Goal: Task Accomplishment & Management: Manage account settings

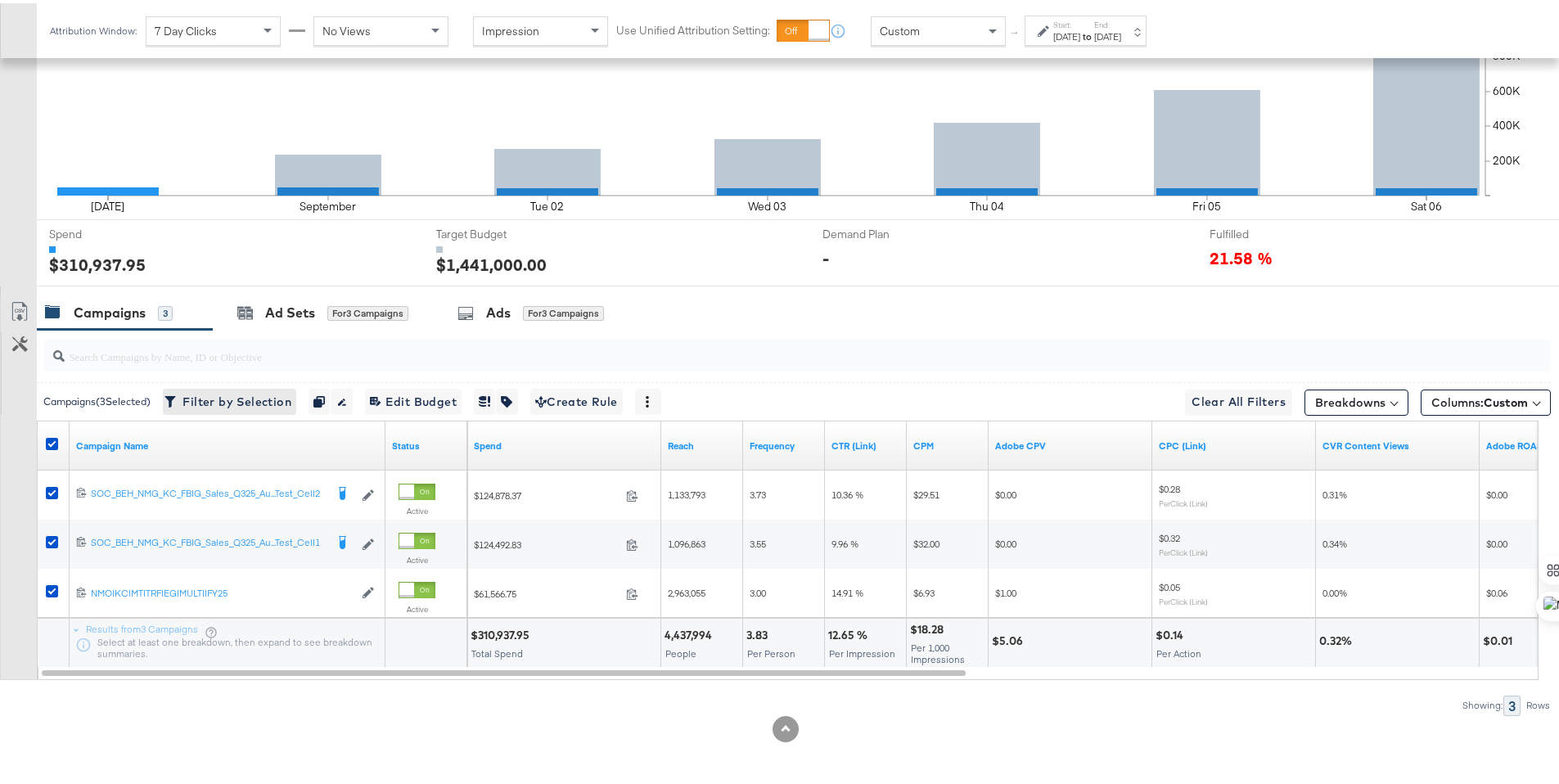
scroll to position [478, 0]
click at [52, 439] on icon at bounding box center [51, 441] width 12 height 12
click at [0, 0] on input "checkbox" at bounding box center [0, 0] width 0 height 0
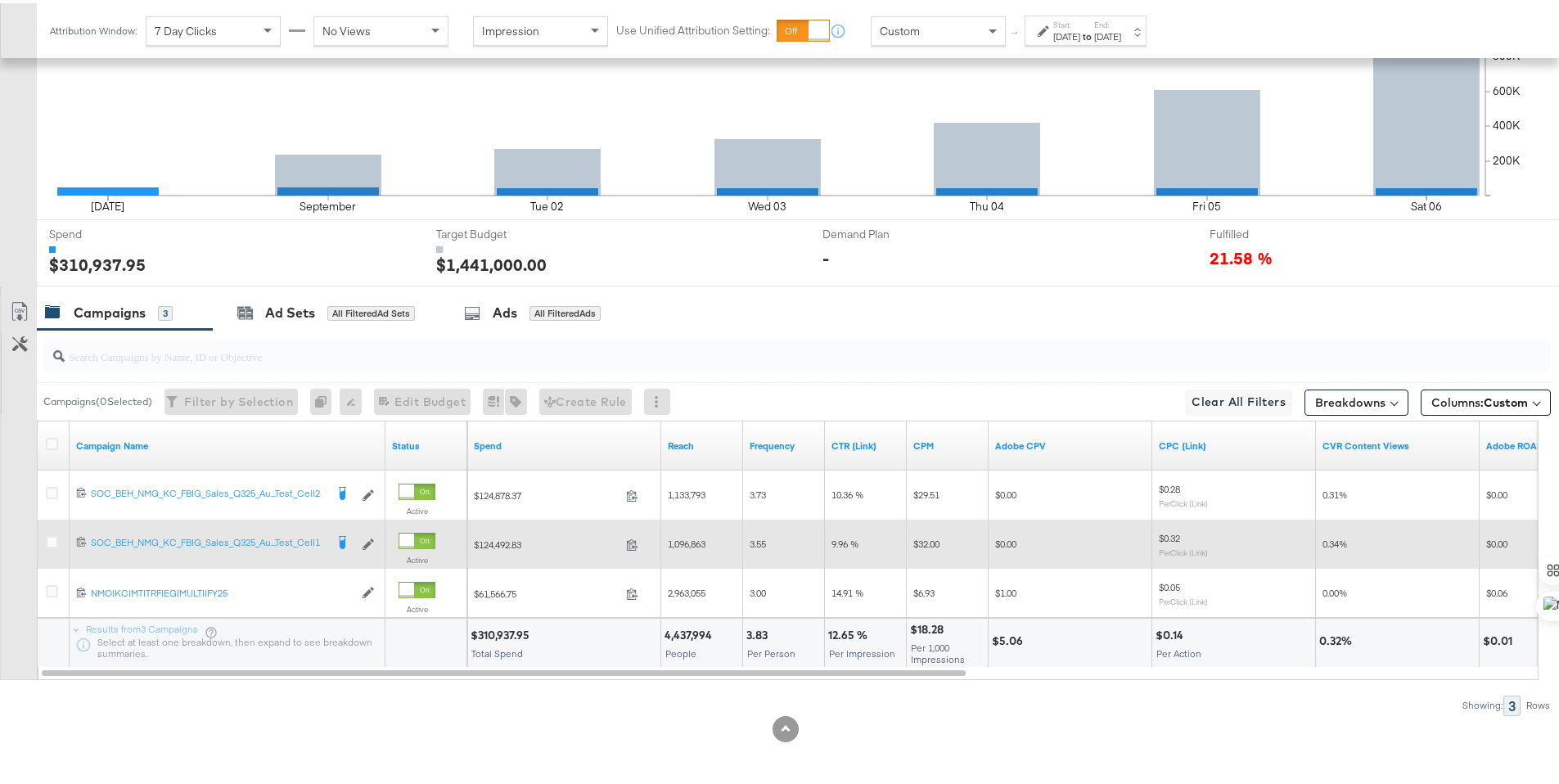
click at [50, 546] on div at bounding box center [54, 540] width 17 height 16
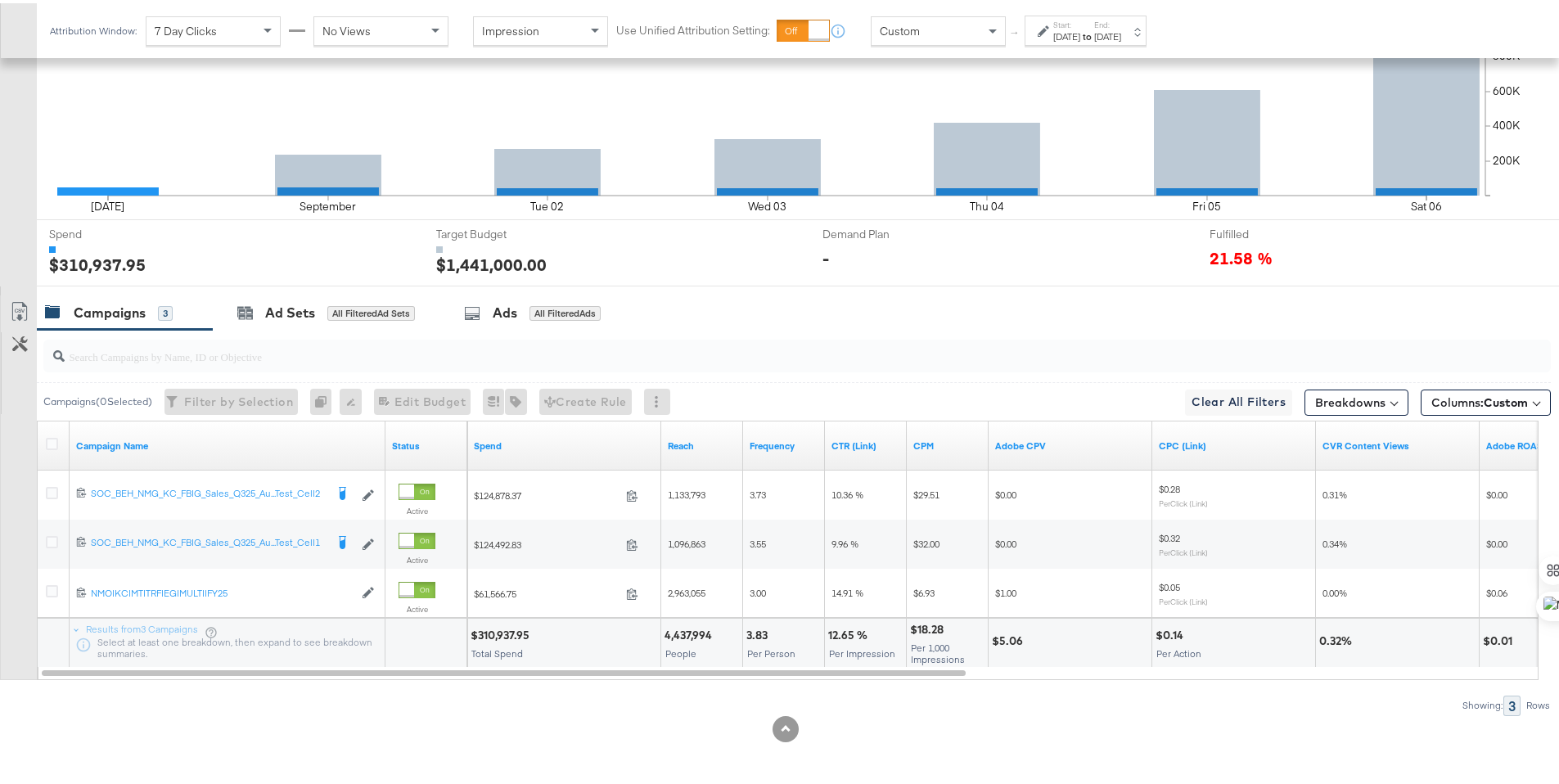
drag, startPoint x: 53, startPoint y: 539, endPoint x: 205, endPoint y: 400, distance: 206.0
click at [53, 538] on icon at bounding box center [51, 539] width 12 height 12
click at [0, 0] on input "checkbox" at bounding box center [0, 0] width 0 height 0
click at [305, 307] on div "Ad Sets" at bounding box center [290, 310] width 49 height 19
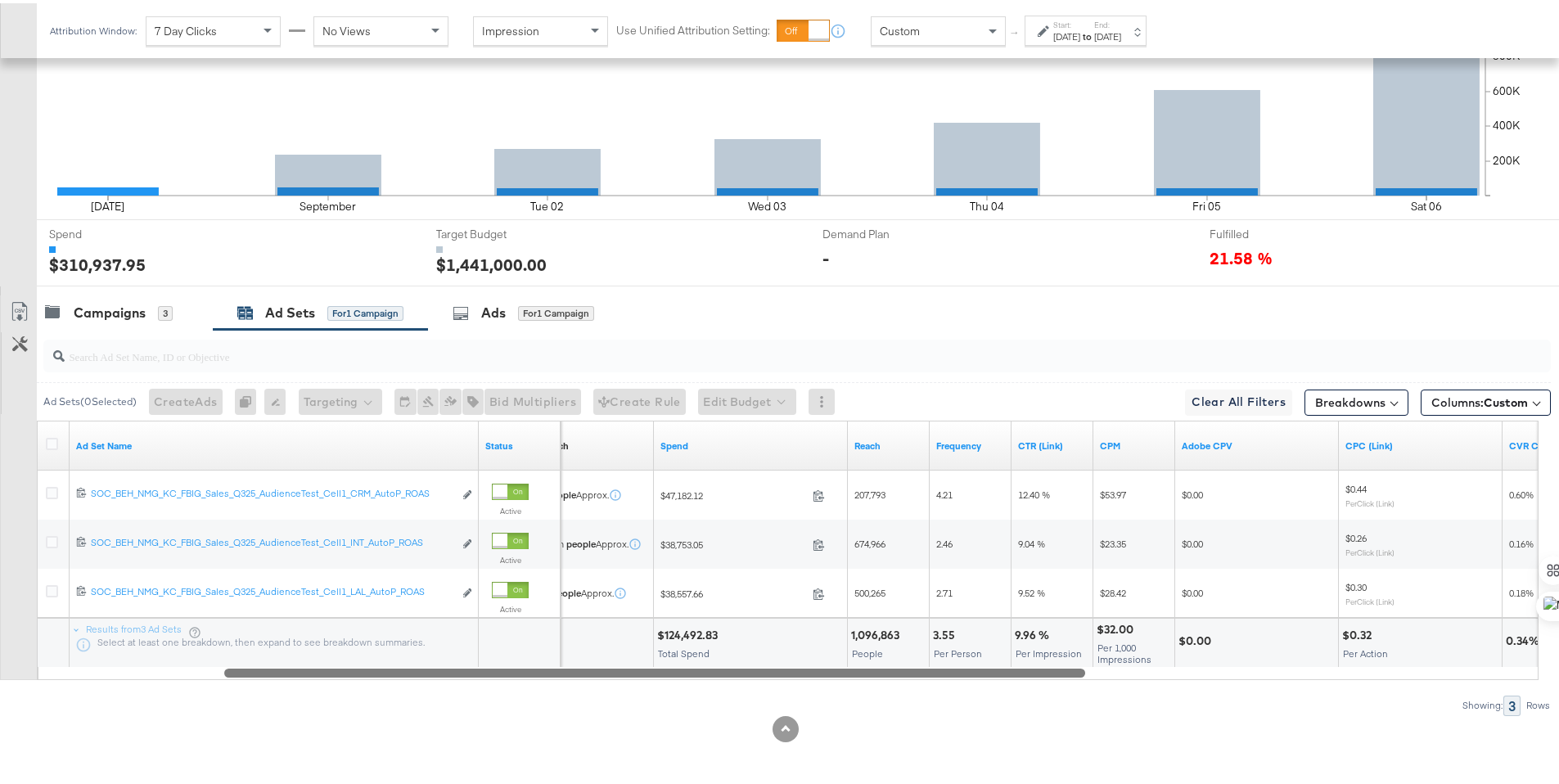
drag, startPoint x: 775, startPoint y: 673, endPoint x: 958, endPoint y: 681, distance: 183.2
click at [958, 681] on div "Ad Sets ( 0 Selected) Create Ads At least one ad set must be selected 0 Rename …" at bounding box center [776, 519] width 1551 height 385
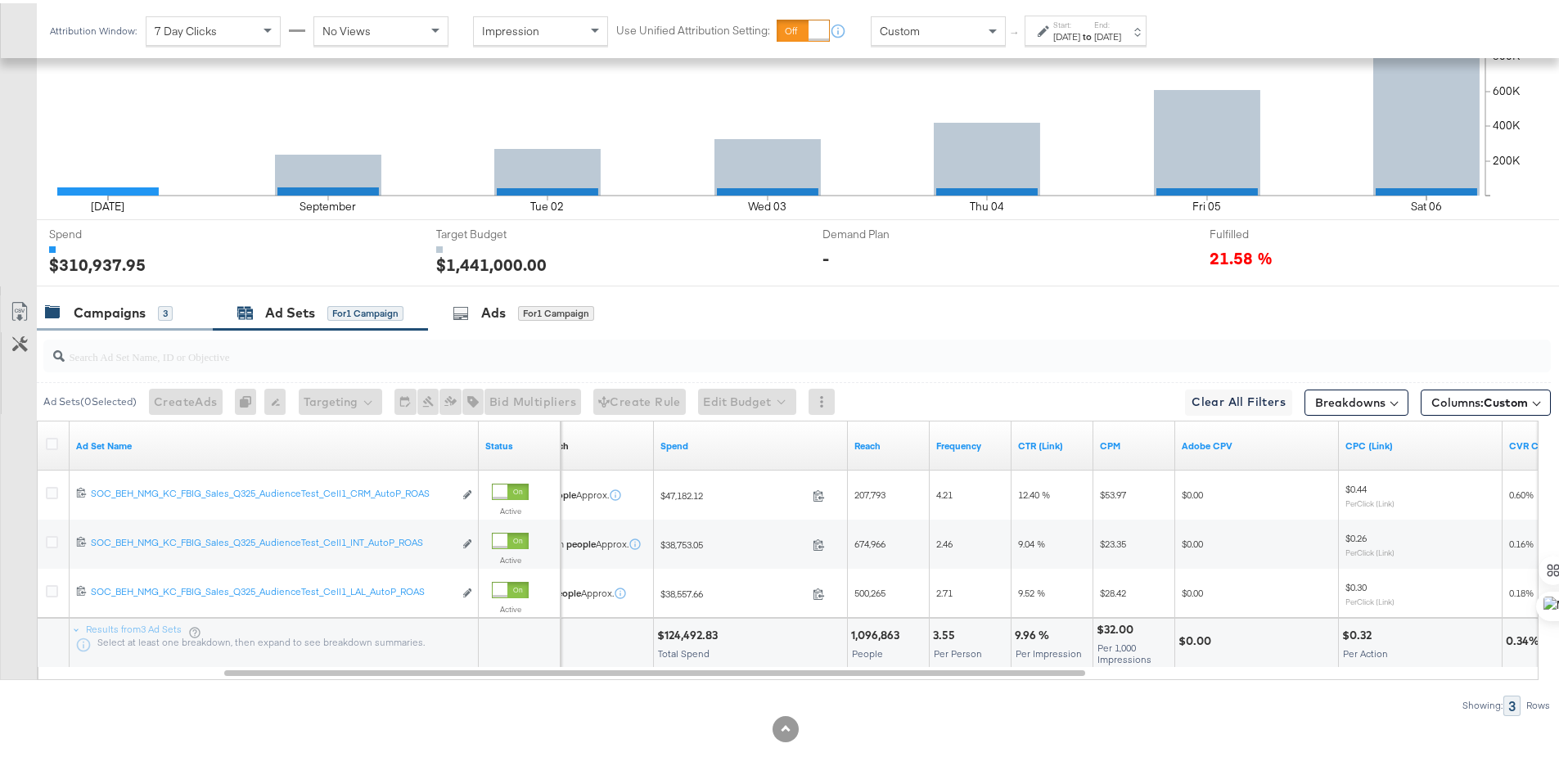
click at [126, 312] on div "Campaigns" at bounding box center [109, 310] width 72 height 19
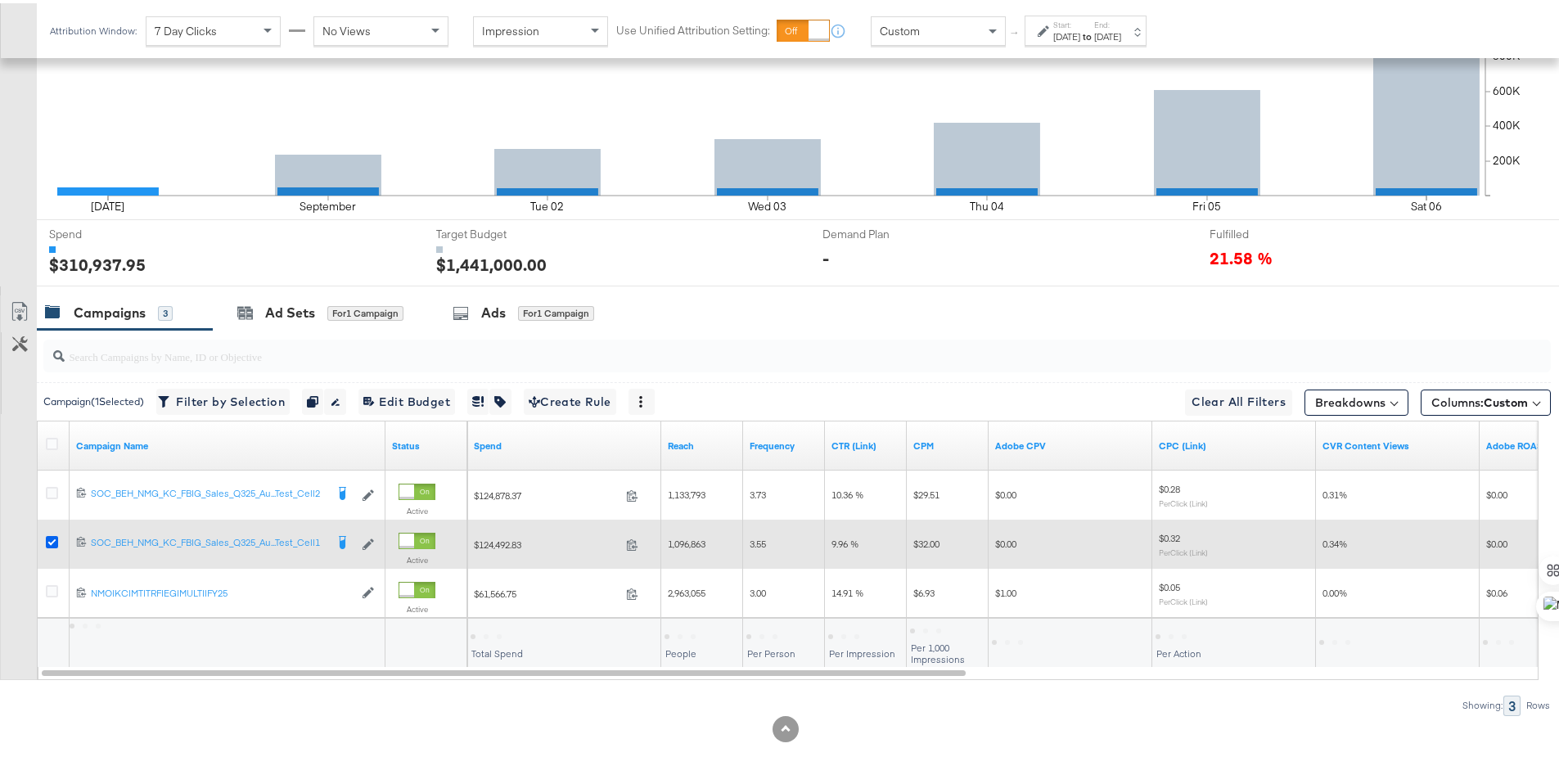
click at [47, 536] on icon at bounding box center [51, 539] width 12 height 12
click at [0, 0] on input "checkbox" at bounding box center [0, 0] width 0 height 0
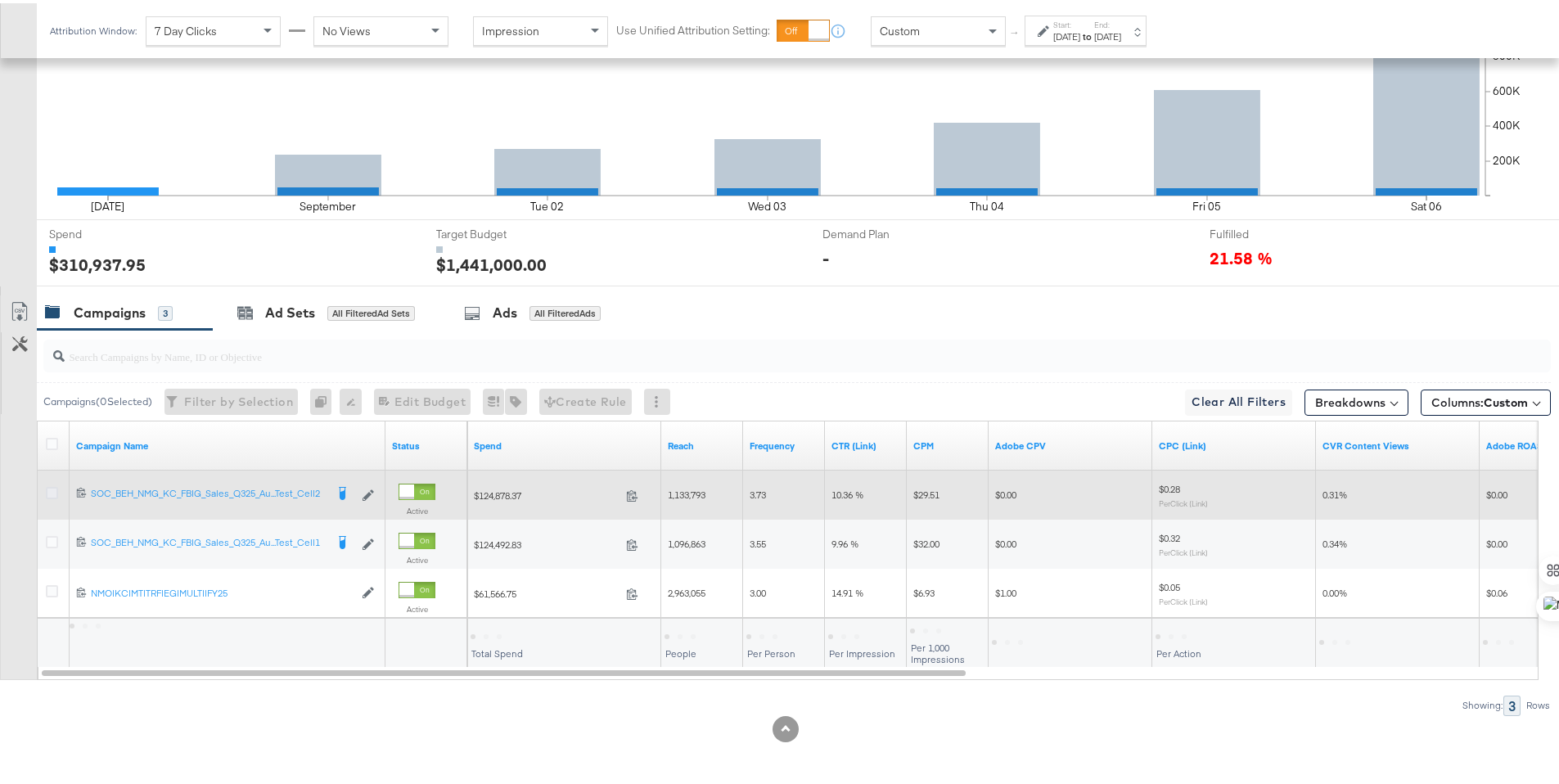
click at [50, 492] on icon at bounding box center [51, 489] width 12 height 12
click at [0, 0] on input "checkbox" at bounding box center [0, 0] width 0 height 0
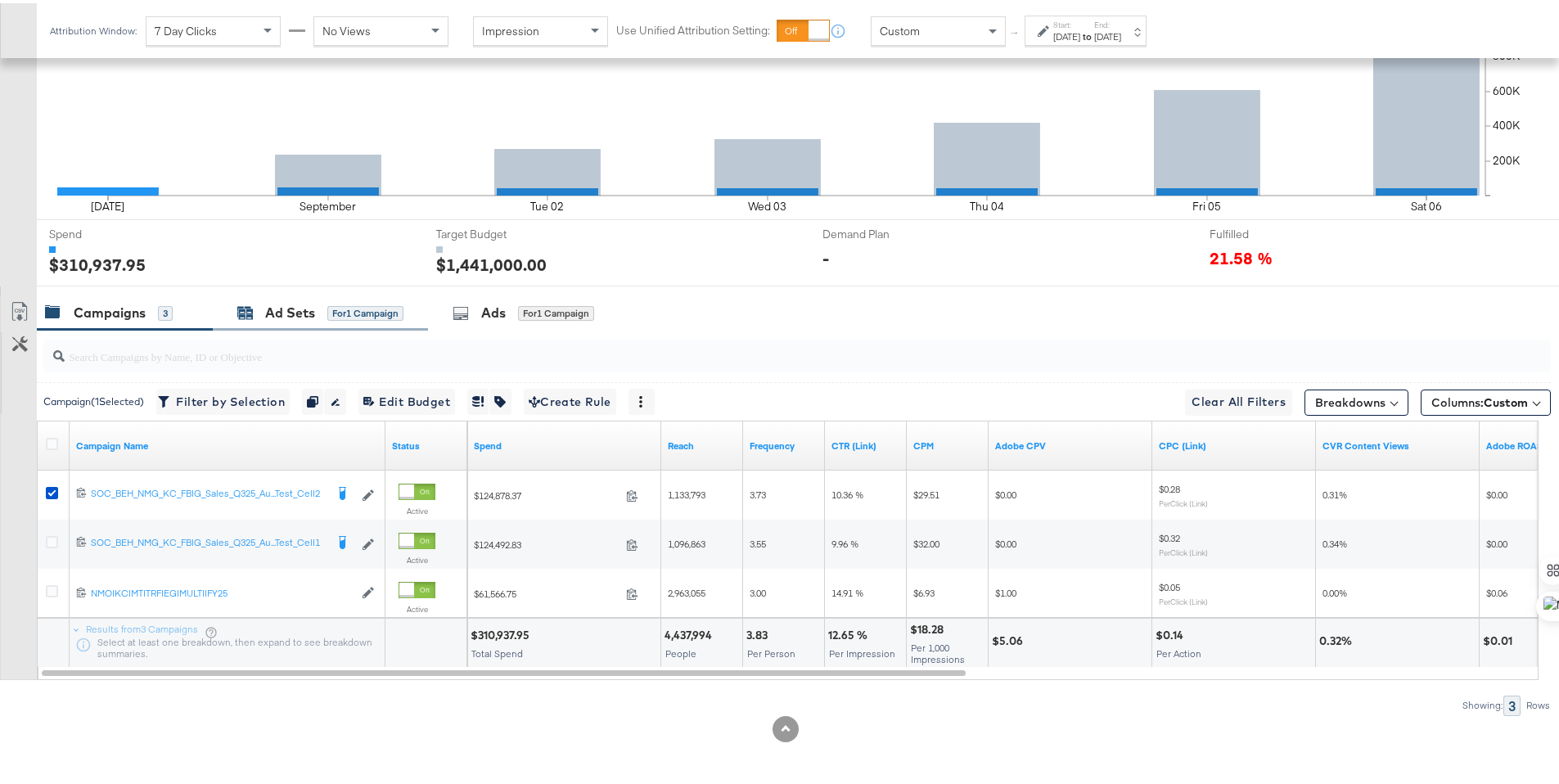
click at [268, 309] on div "Ad Sets" at bounding box center [290, 310] width 49 height 19
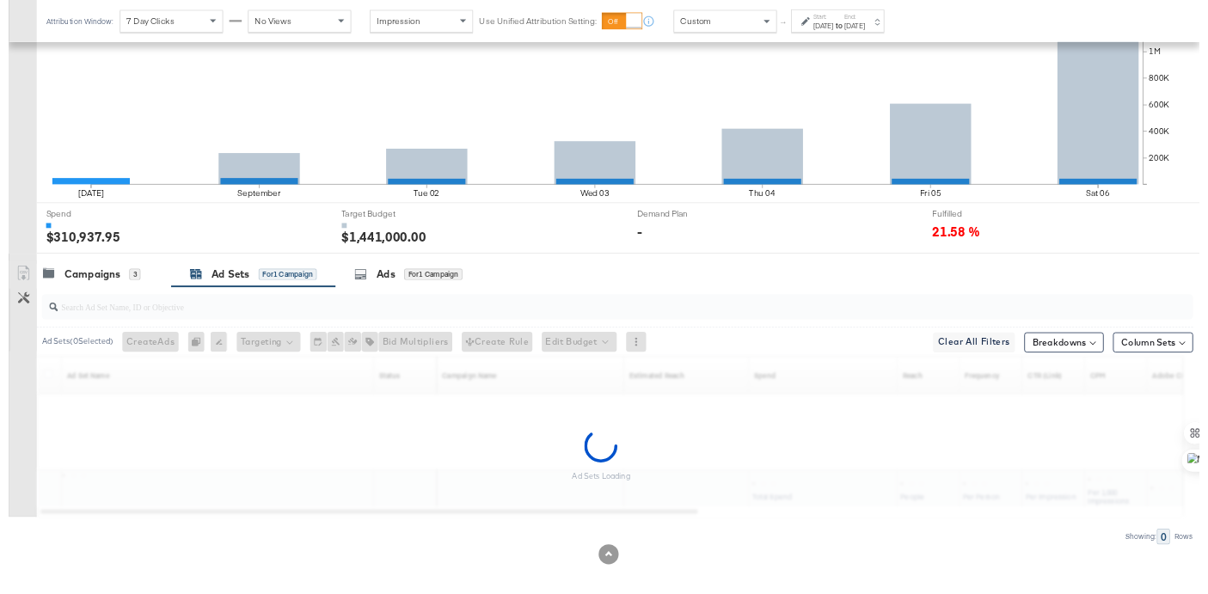
scroll to position [451, 0]
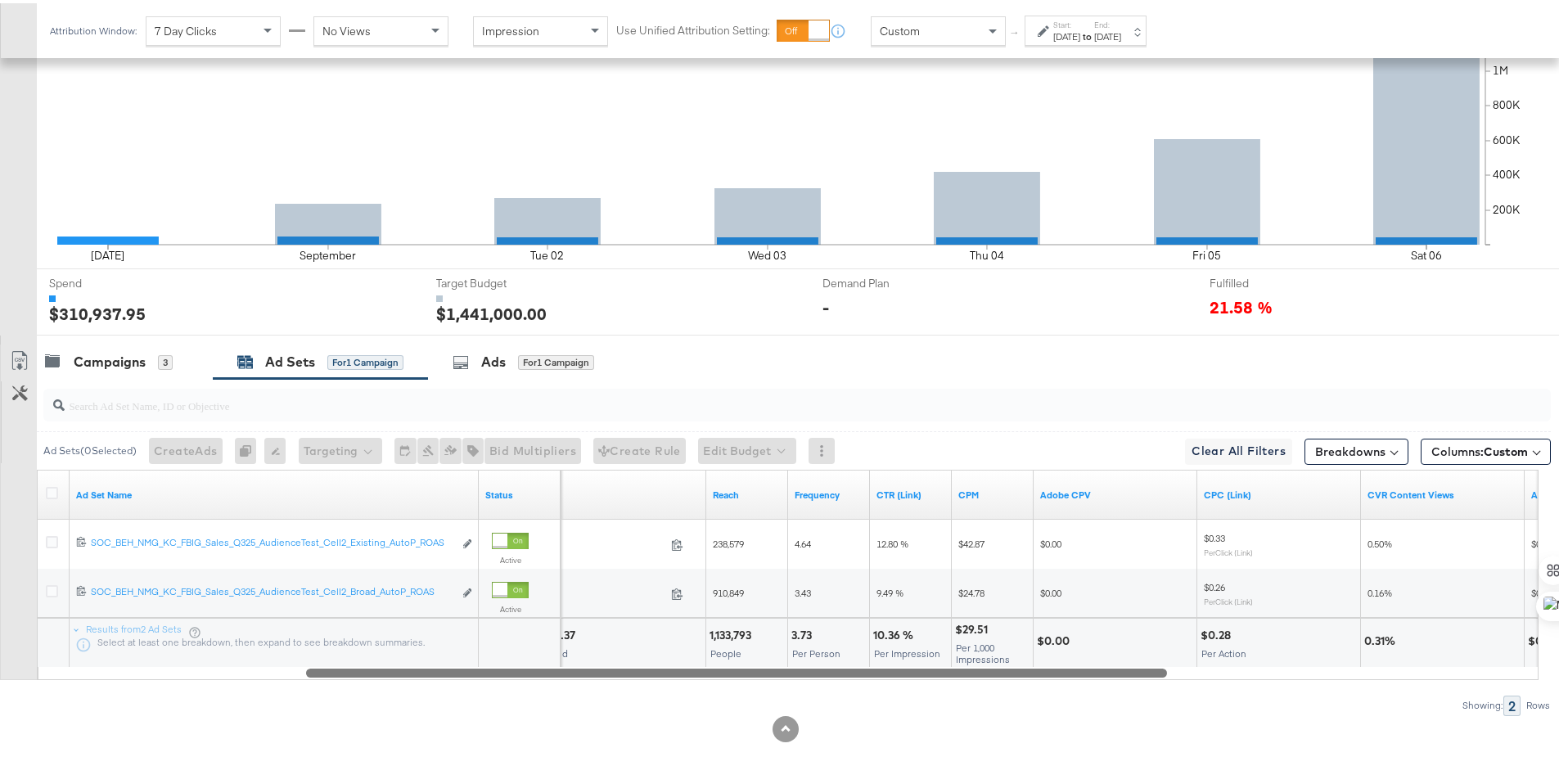
drag, startPoint x: 890, startPoint y: 669, endPoint x: 1154, endPoint y: 683, distance: 264.4
click at [1154, 683] on div "Ad Sets ( 0 Selected) Create Ads At least one ad set must be selected 0 Rename …" at bounding box center [776, 543] width 1551 height 336
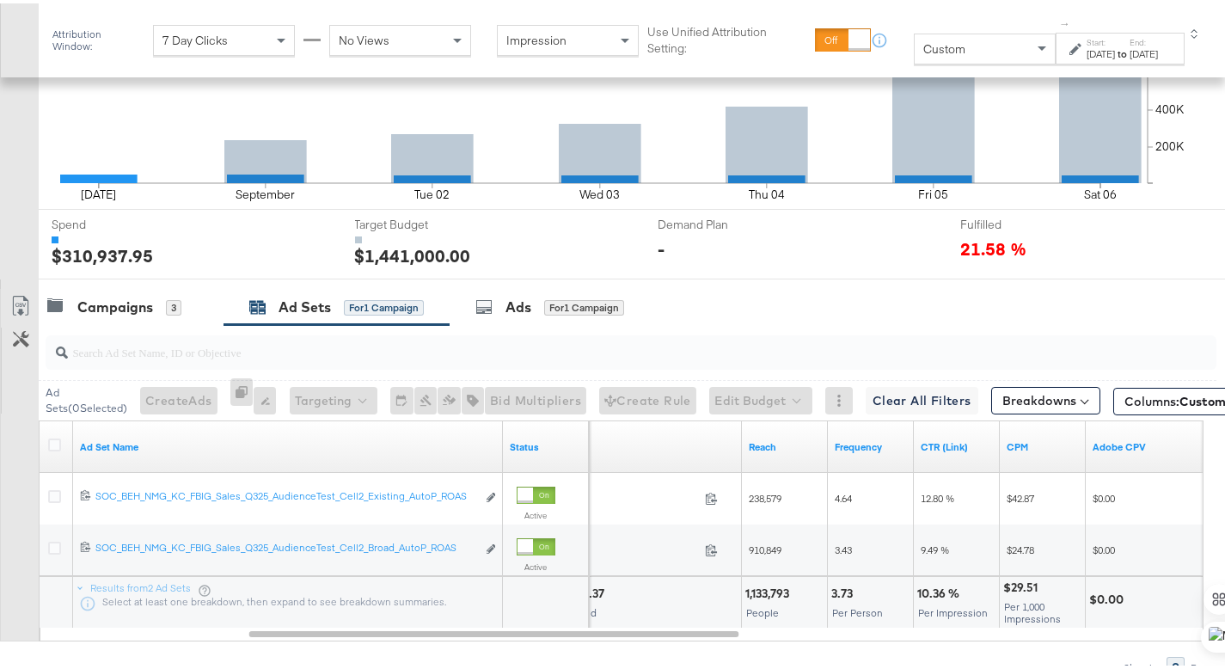
scroll to position [635, 0]
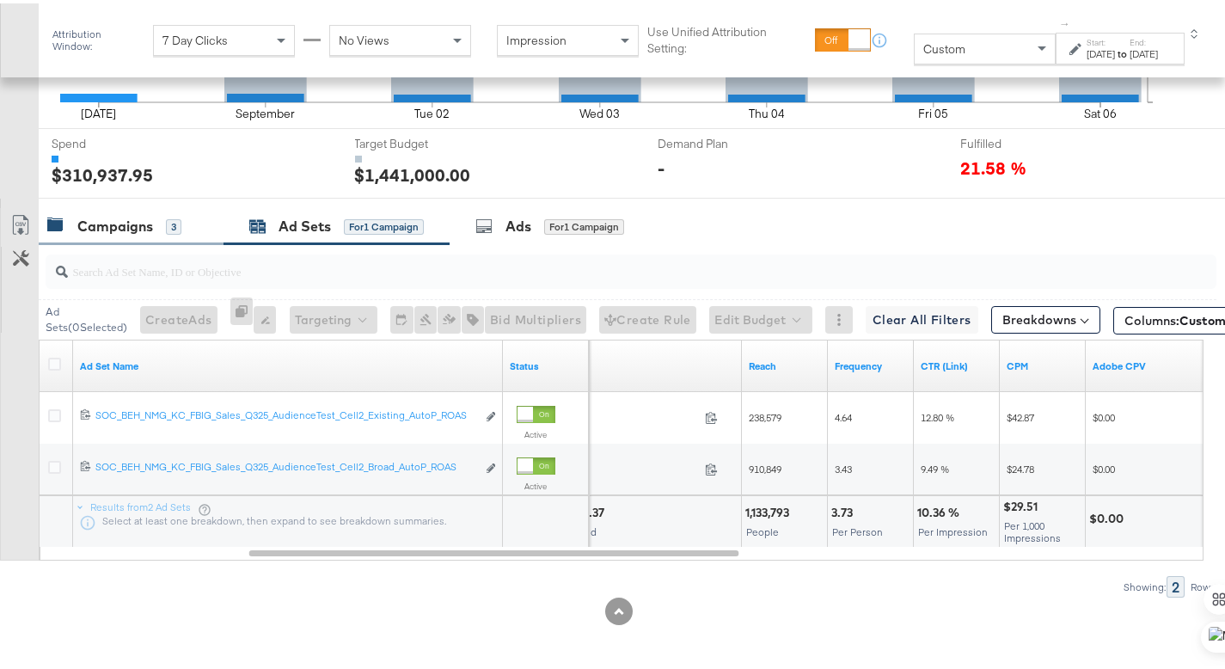
click at [120, 235] on div "Campaigns 3" at bounding box center [131, 223] width 185 height 37
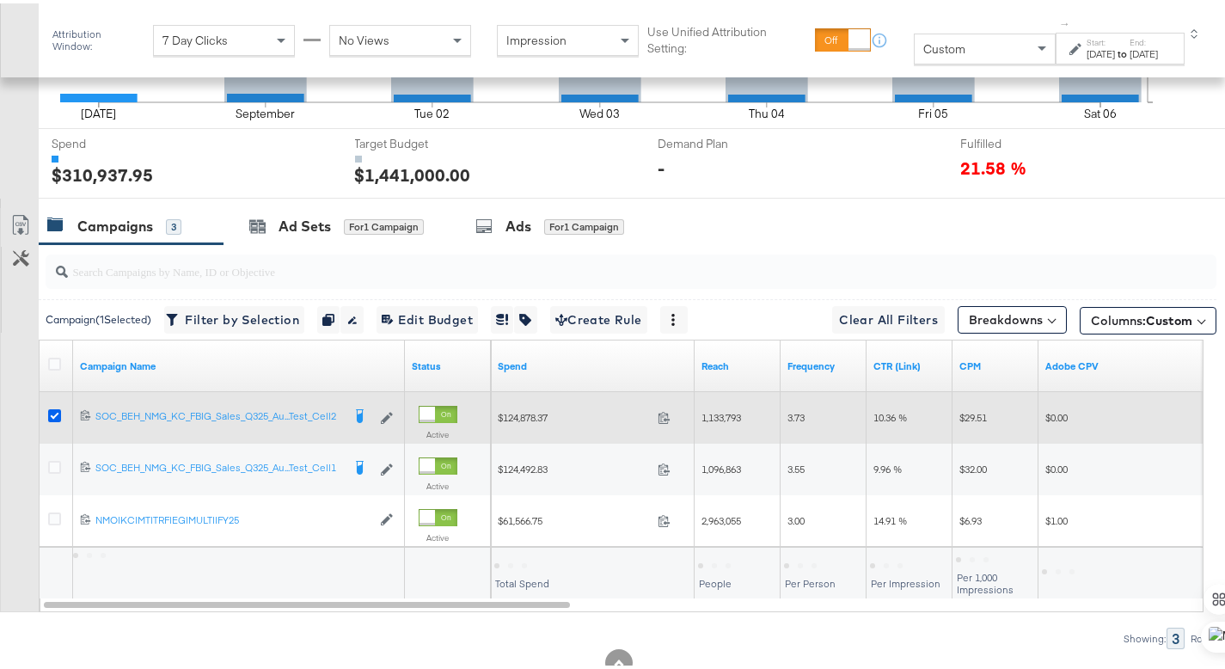
click at [51, 408] on icon at bounding box center [54, 412] width 13 height 13
click at [0, 0] on input "checkbox" at bounding box center [0, 0] width 0 height 0
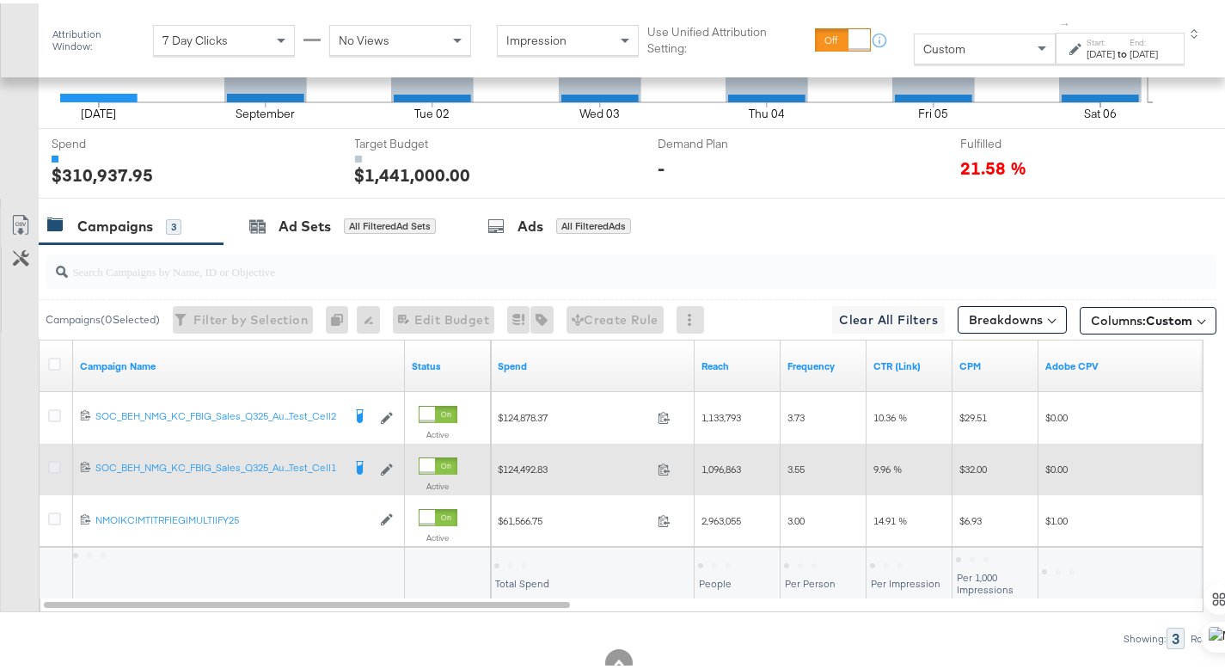
click at [54, 464] on icon at bounding box center [54, 463] width 13 height 13
click at [0, 0] on input "checkbox" at bounding box center [0, 0] width 0 height 0
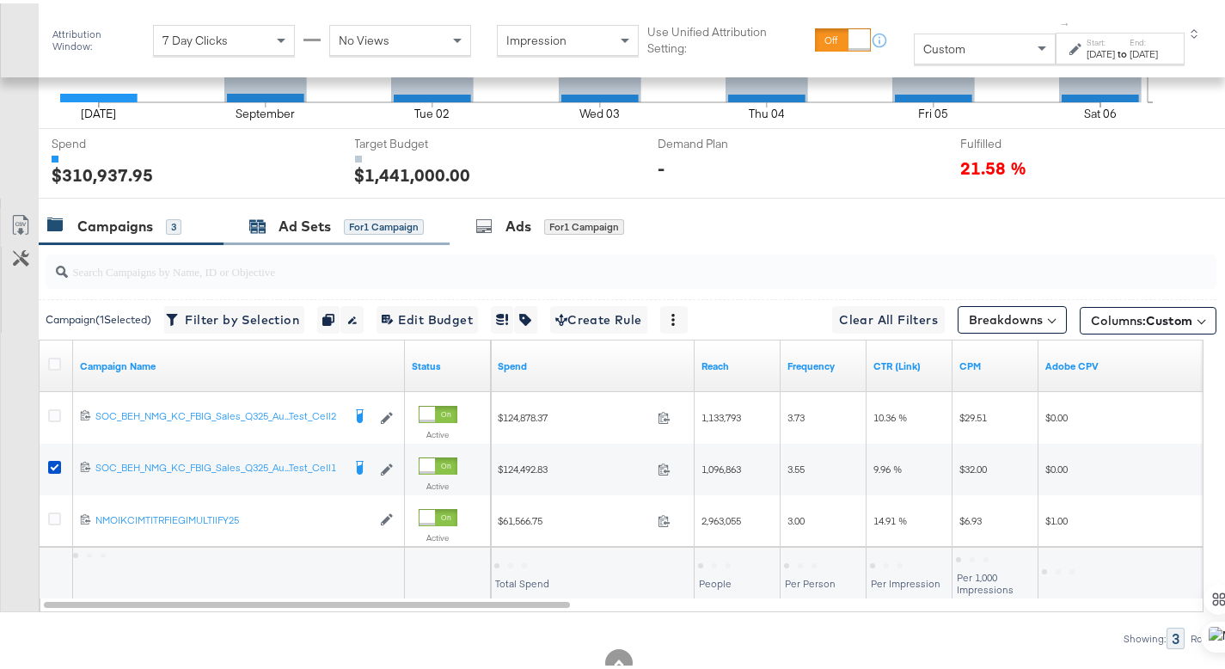
click at [277, 221] on div "Ad Sets for 1 Campaign" at bounding box center [336, 223] width 175 height 20
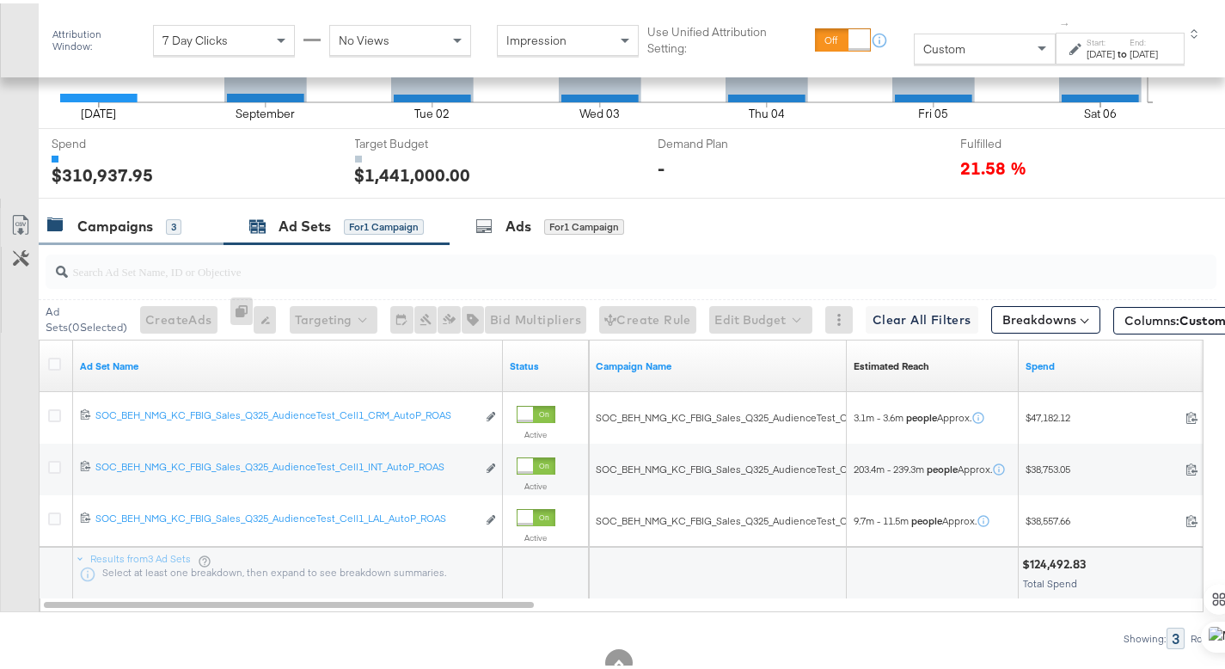
click at [114, 227] on div "Campaigns" at bounding box center [115, 223] width 76 height 20
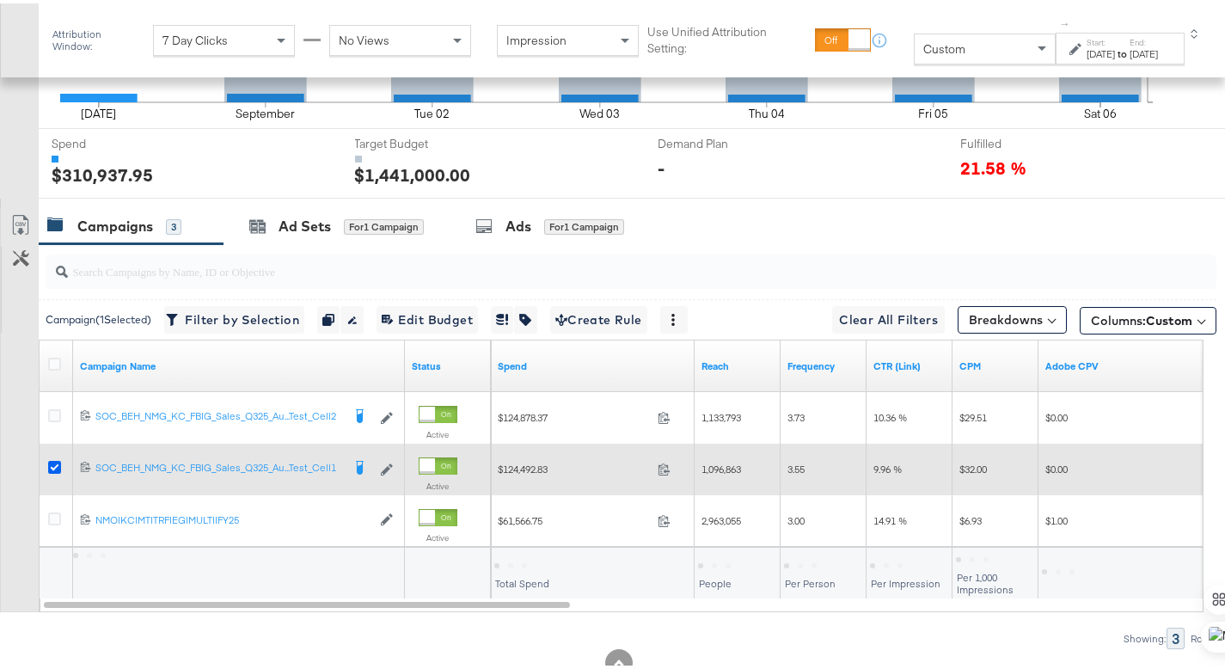
click at [56, 460] on icon at bounding box center [54, 463] width 13 height 13
click at [0, 0] on input "checkbox" at bounding box center [0, 0] width 0 height 0
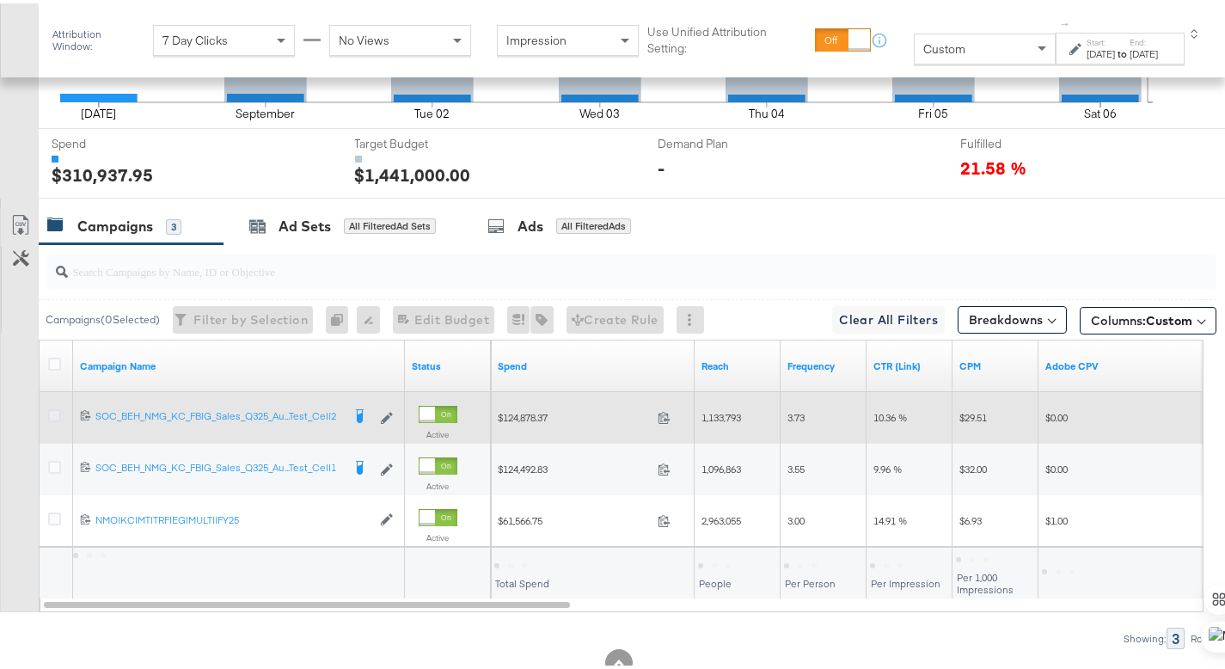
click at [57, 413] on icon at bounding box center [54, 412] width 13 height 13
click at [0, 0] on input "checkbox" at bounding box center [0, 0] width 0 height 0
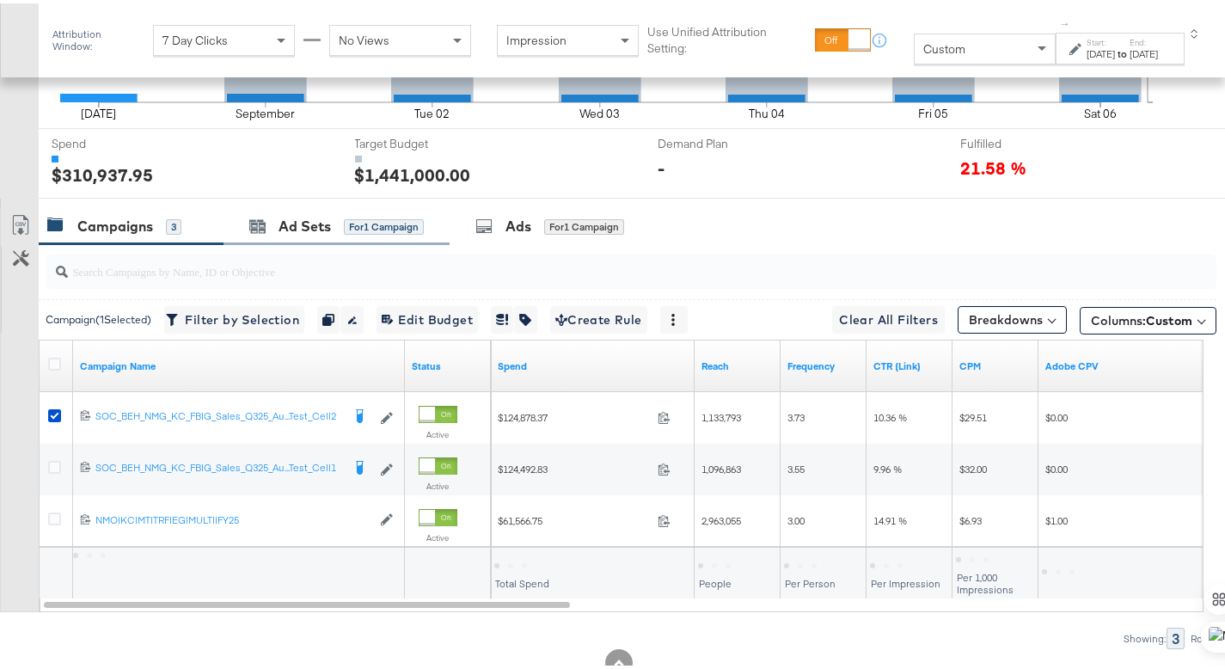
click at [308, 208] on div "Ad Sets for 1 Campaign" at bounding box center [337, 223] width 226 height 37
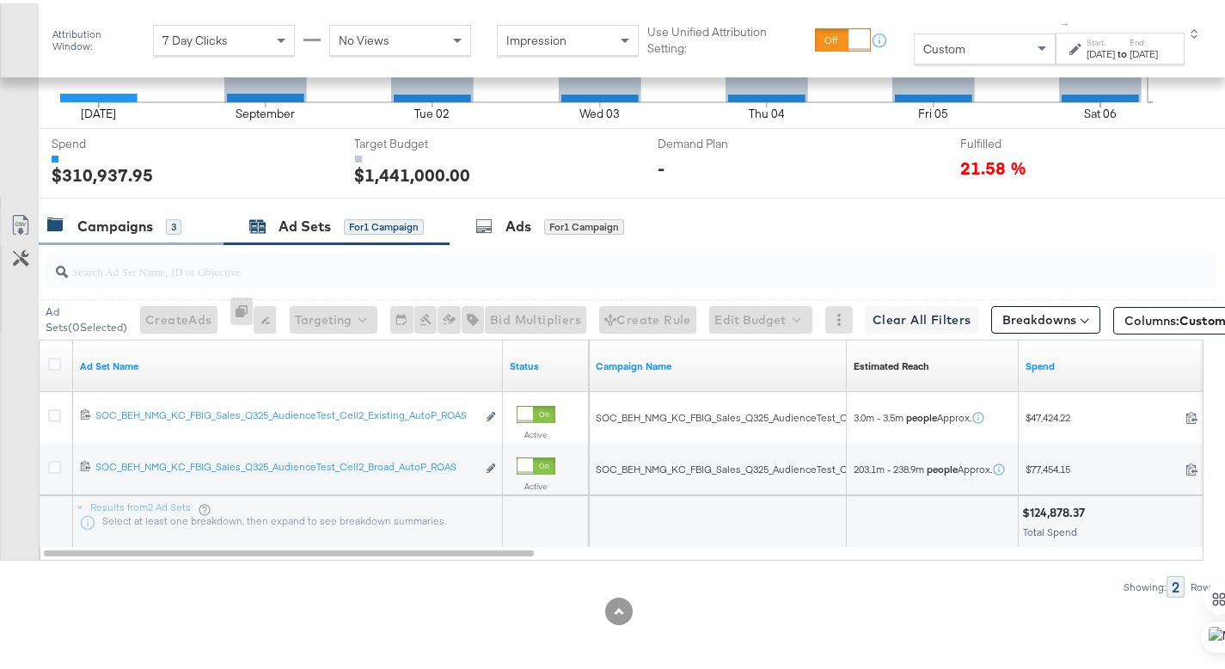
click at [99, 219] on div "Campaigns" at bounding box center [115, 223] width 76 height 20
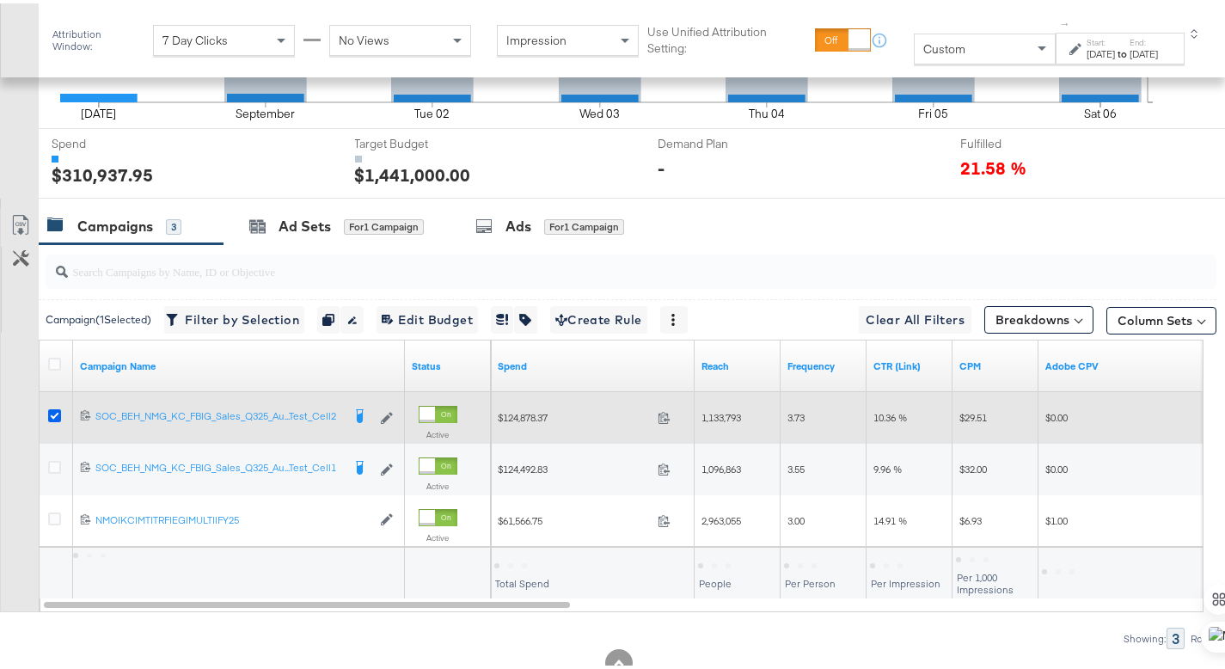
click at [58, 409] on icon at bounding box center [54, 412] width 13 height 13
click at [0, 0] on input "checkbox" at bounding box center [0, 0] width 0 height 0
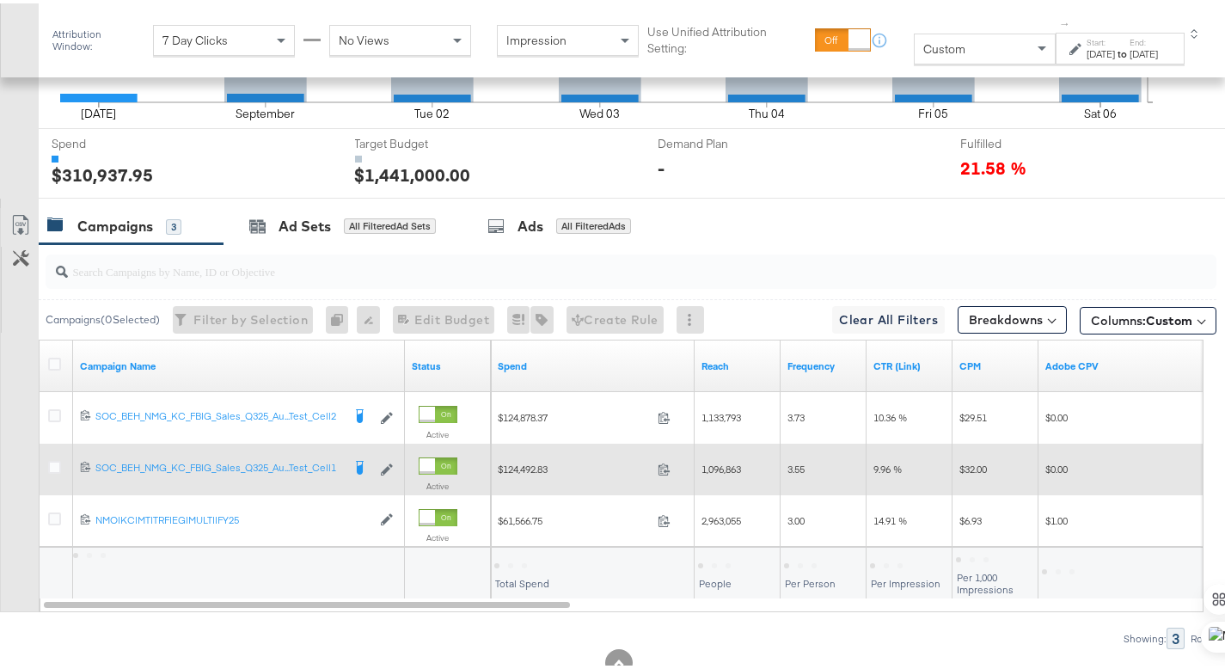
click at [59, 518] on icon at bounding box center [54, 515] width 13 height 13
click at [0, 0] on input "checkbox" at bounding box center [0, 0] width 0 height 0
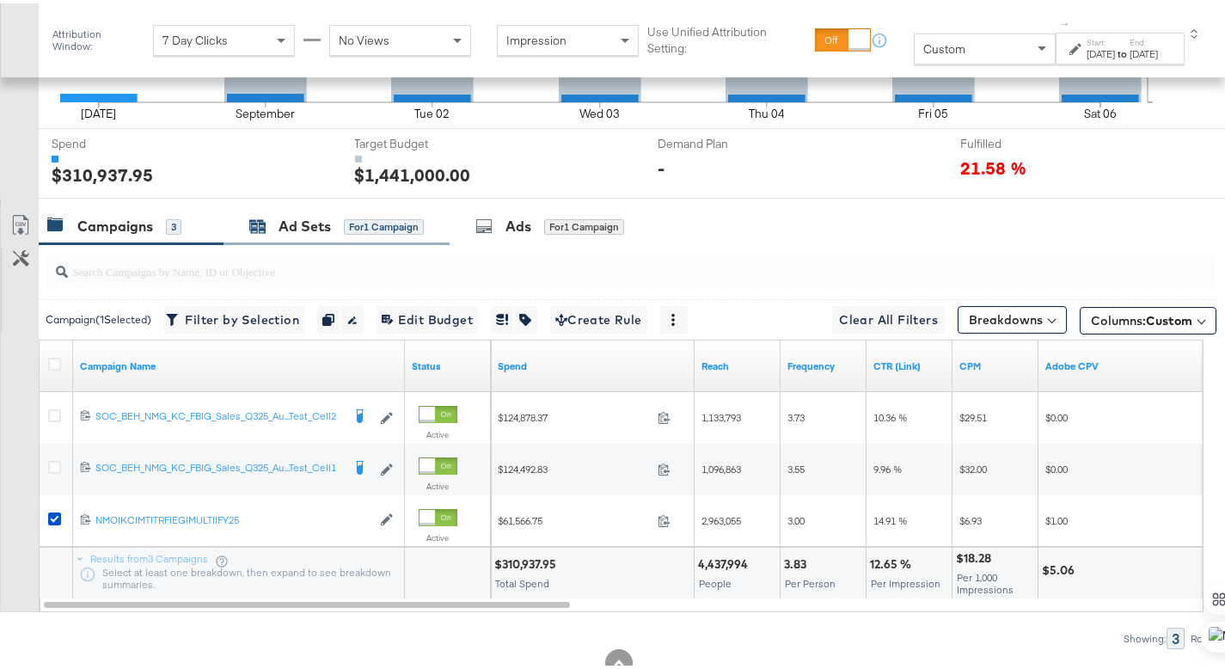
click at [269, 230] on div "Ad Sets for 1 Campaign" at bounding box center [336, 223] width 175 height 20
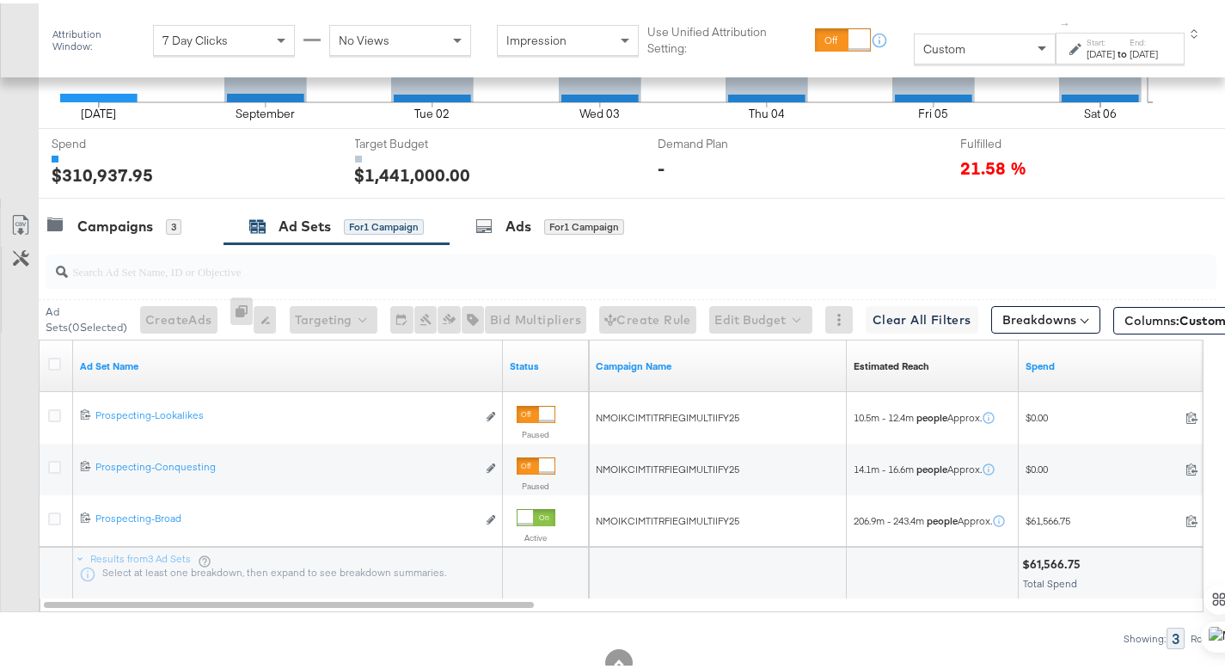
click at [1038, 47] on span at bounding box center [1042, 46] width 9 height 6
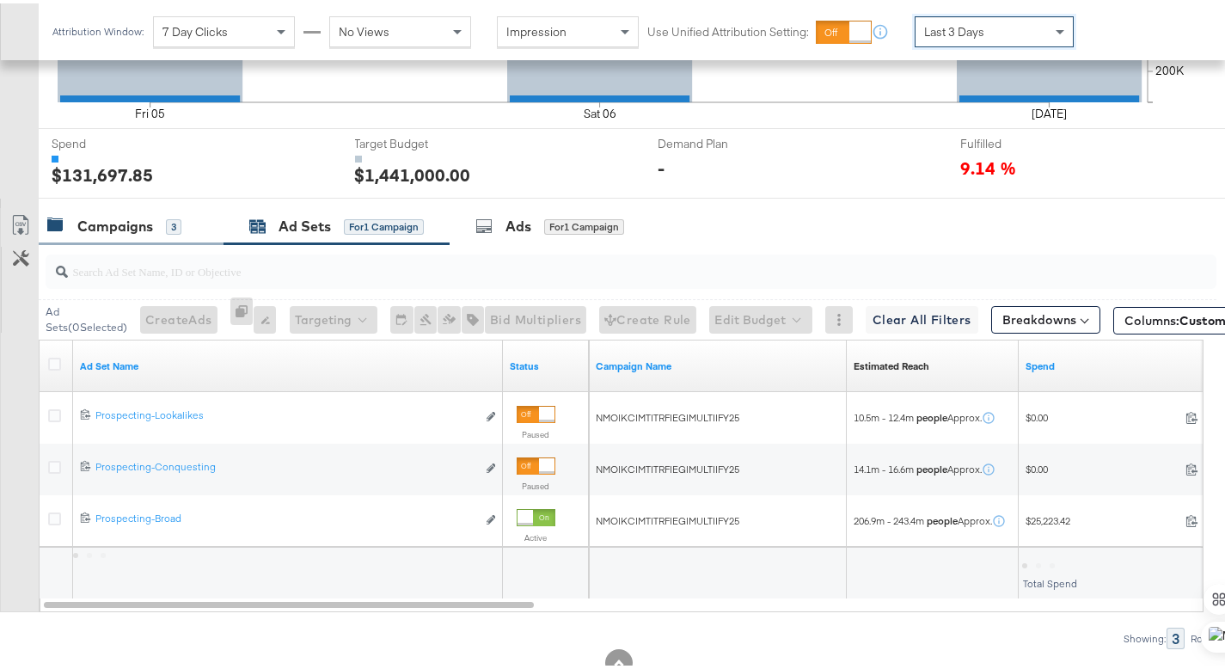
click at [116, 225] on div "Campaigns" at bounding box center [115, 223] width 76 height 20
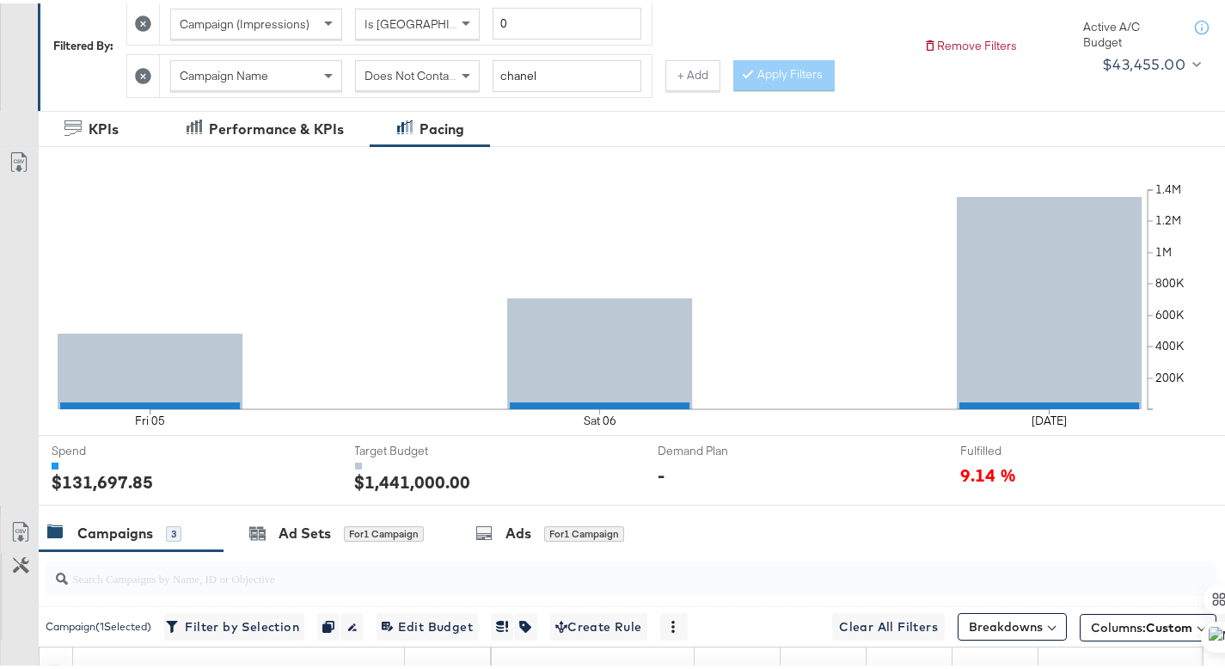
scroll to position [0, 0]
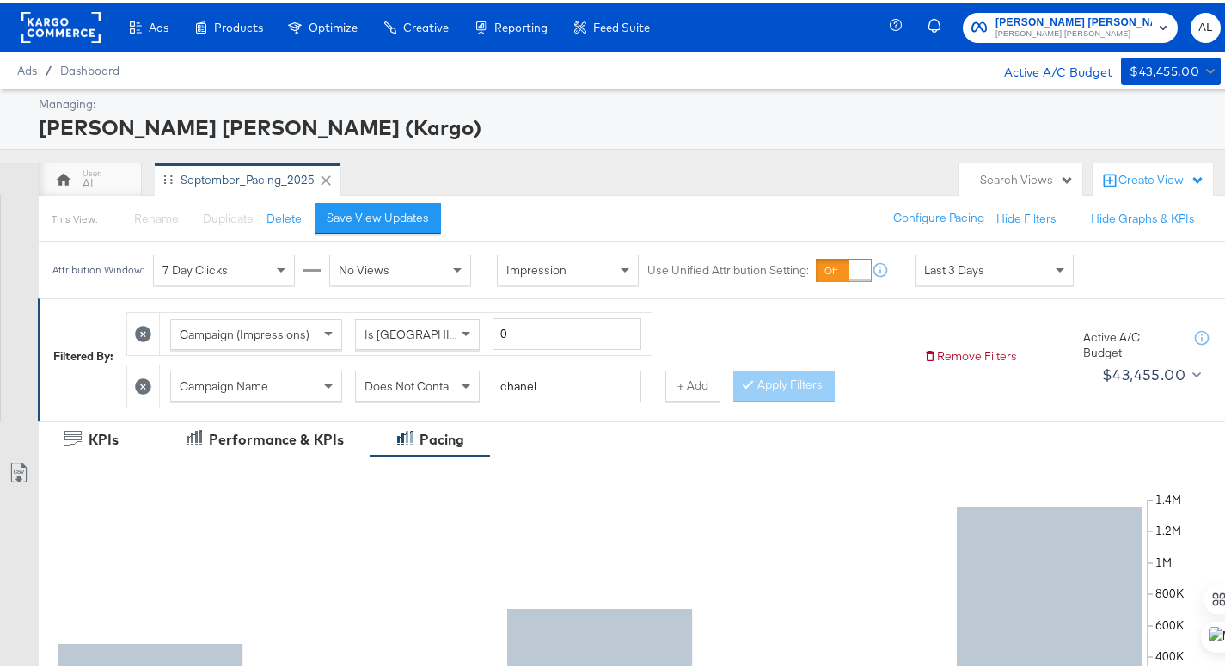
click at [65, 23] on rect at bounding box center [60, 24] width 79 height 31
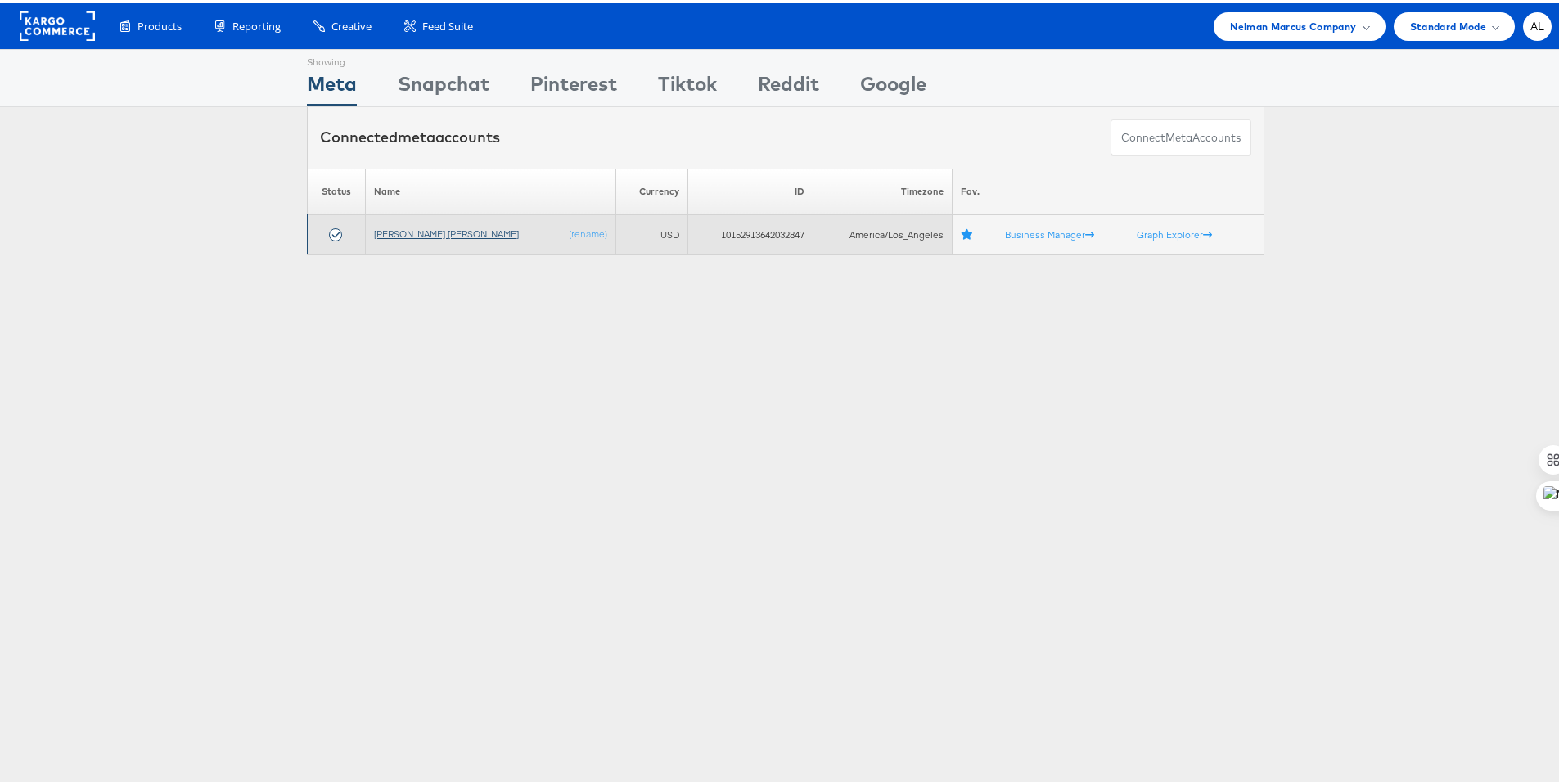
click at [397, 229] on link "[PERSON_NAME] [PERSON_NAME]" at bounding box center [446, 230] width 145 height 12
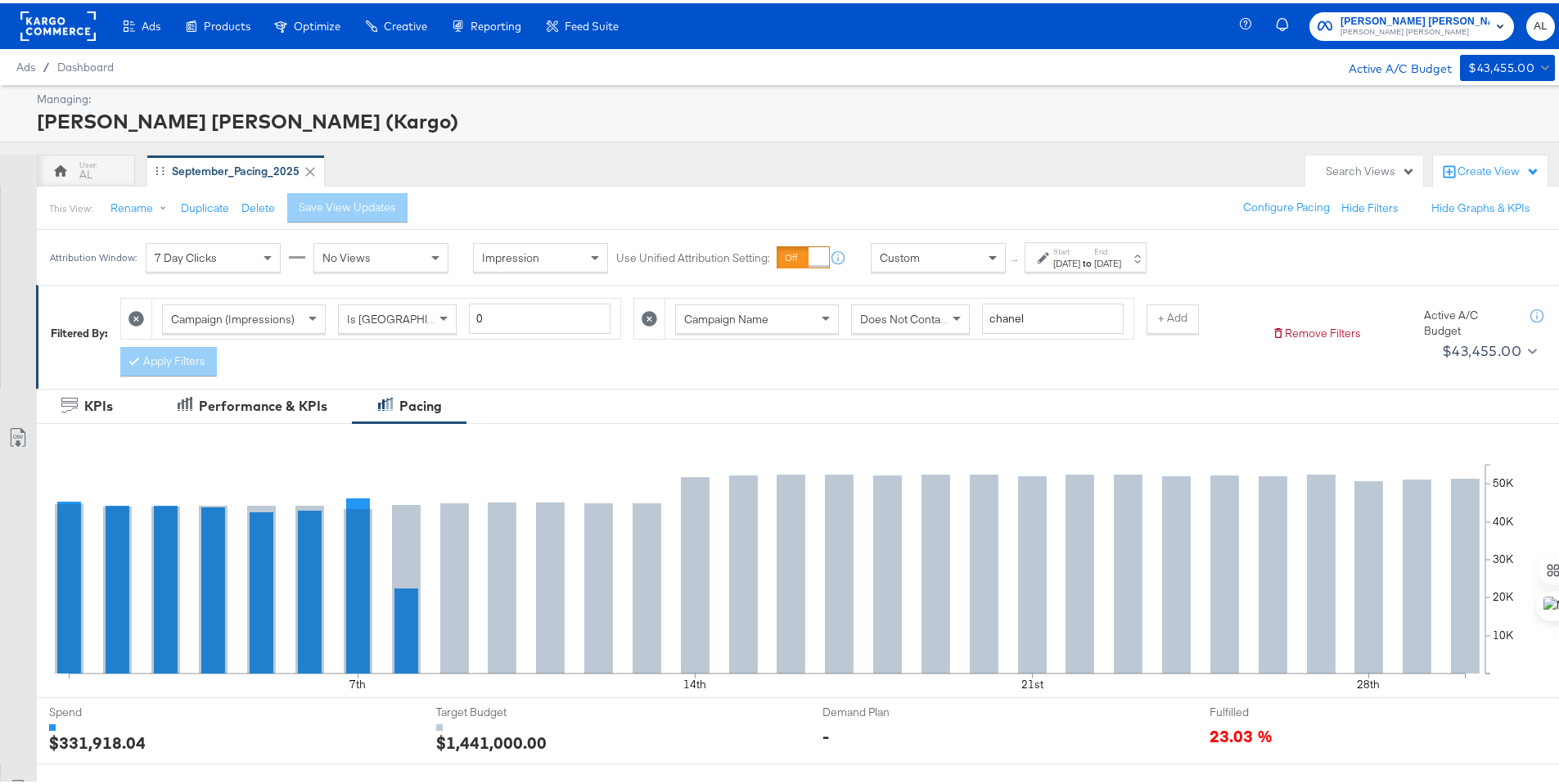
click at [991, 257] on span at bounding box center [994, 254] width 20 height 28
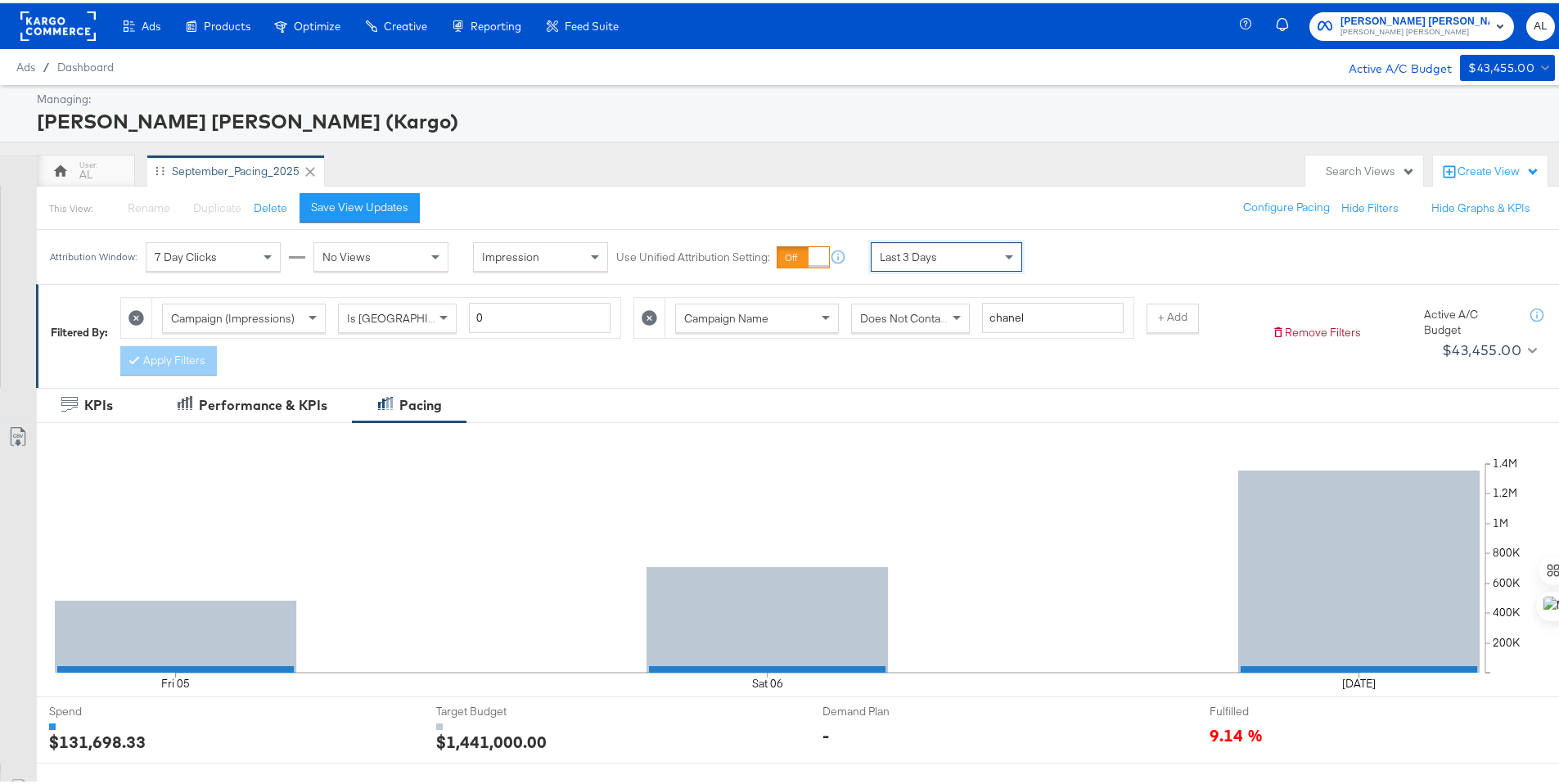
scroll to position [428, 0]
